Goal: Task Accomplishment & Management: Manage account settings

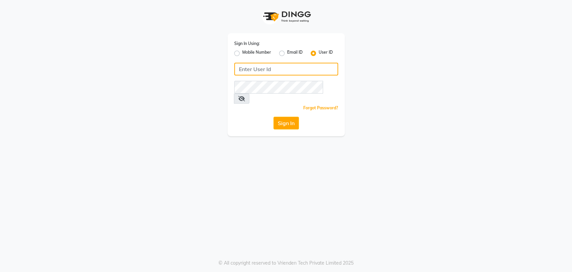
type input "vogue21"
click at [242, 53] on label "Mobile Number" at bounding box center [256, 53] width 29 height 8
click at [242, 53] on input "Mobile Number" at bounding box center [244, 51] width 4 height 4
radio input "true"
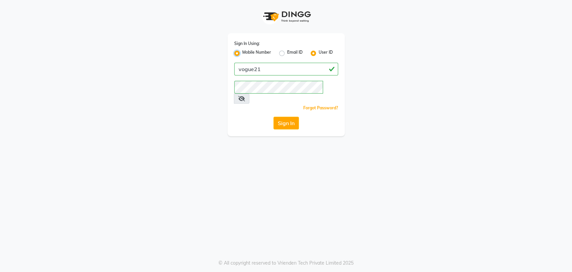
radio input "false"
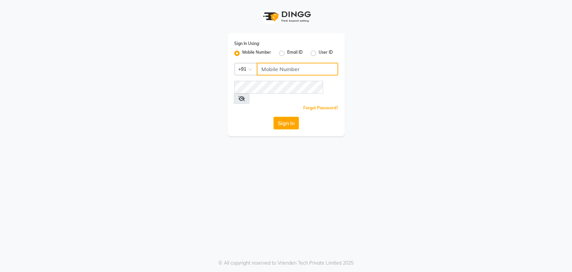
click at [269, 69] on input "Username" at bounding box center [297, 69] width 81 height 13
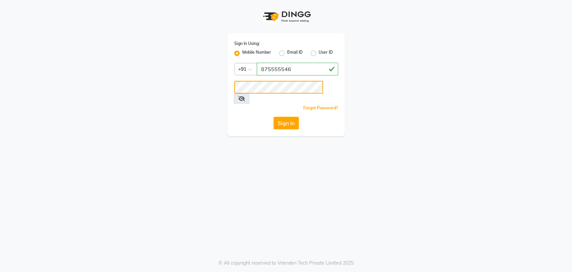
click at [274, 117] on button "Sign In" at bounding box center [286, 123] width 25 height 13
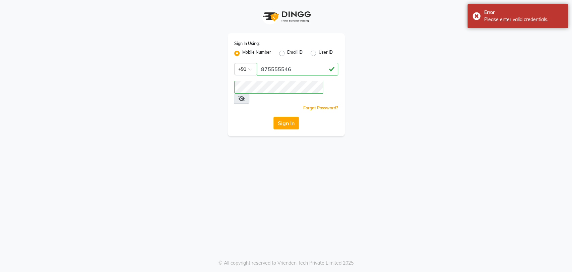
click at [245, 96] on icon at bounding box center [241, 98] width 7 height 5
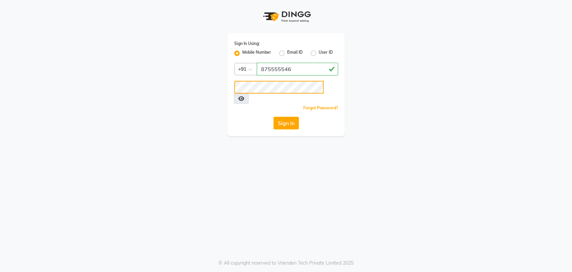
click at [274, 117] on button "Sign In" at bounding box center [286, 123] width 25 height 13
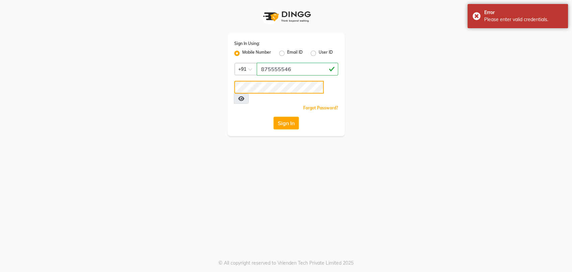
click at [274, 117] on button "Sign In" at bounding box center [286, 123] width 25 height 13
click at [280, 70] on input "875555546" at bounding box center [297, 69] width 81 height 13
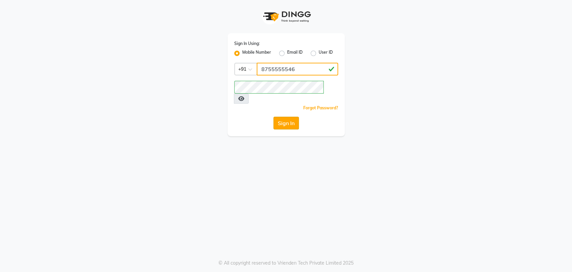
type input "8755555546"
click at [282, 117] on button "Sign In" at bounding box center [286, 123] width 25 height 13
